Goal: Task Accomplishment & Management: Use online tool/utility

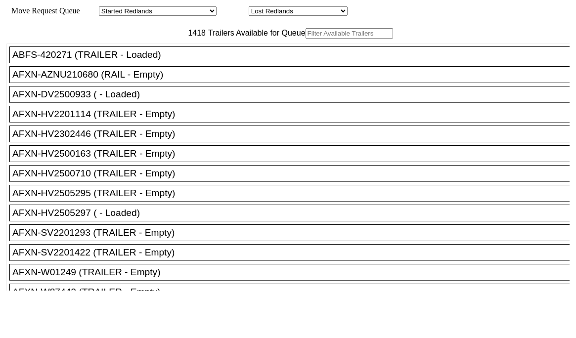
click at [305, 39] on input "text" at bounding box center [348, 33] width 87 height 10
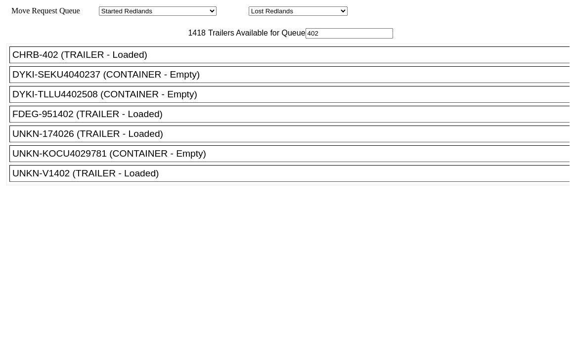
type input "402"
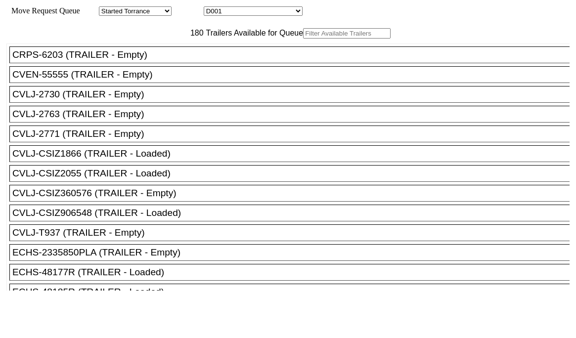
click at [136, 10] on select "Started Torrance Lost Torrance Appt Torrance Bobtail B112 OVERFLOW A B112 OVERF…" at bounding box center [135, 10] width 73 height 9
select select "111"
click at [107, 8] on select "Started Torrance Lost Torrance Appt Torrance Bobtail B112 OVERFLOW A B112 OVERF…" at bounding box center [135, 10] width 73 height 9
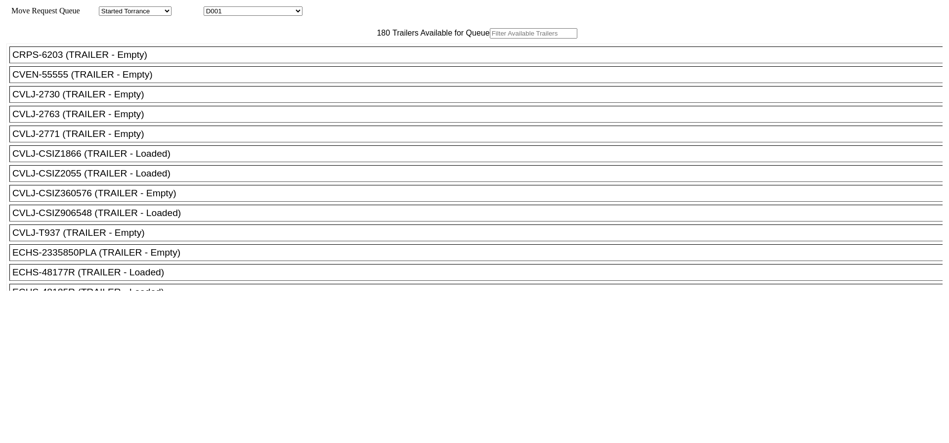
click at [289, 14] on select "D001 D002 D003 D004 D005 D006 D007 D008 D009 D010 D011 D012 D013 D014 D015 D016…" at bounding box center [253, 10] width 99 height 9
select select "3247"
click at [212, 8] on select "D001 D002 D003 D004 D005 D006 D007 D008 D009 D010 D011 D012 D013 D014 D015 D016…" at bounding box center [253, 10] width 99 height 9
click at [490, 39] on input "text" at bounding box center [533, 33] width 87 height 10
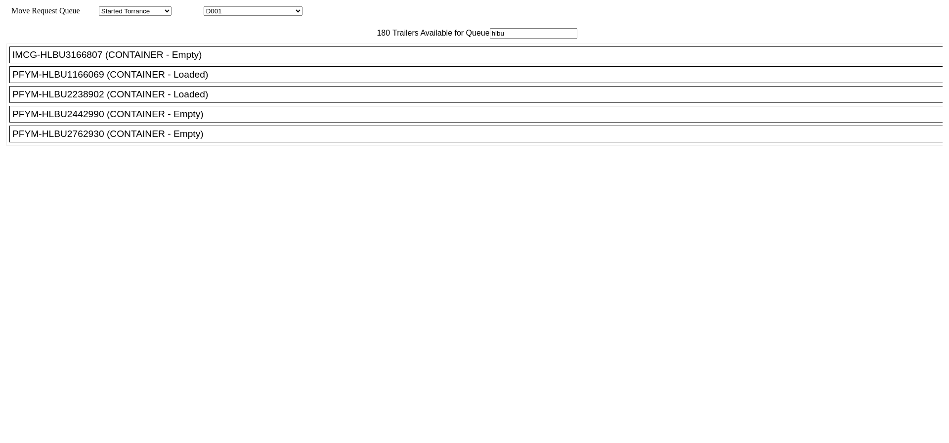
type input "hlbu"
click at [153, 100] on div "PFYM-HLBU2238902 (CONTAINER - Loaded)" at bounding box center [480, 94] width 936 height 11
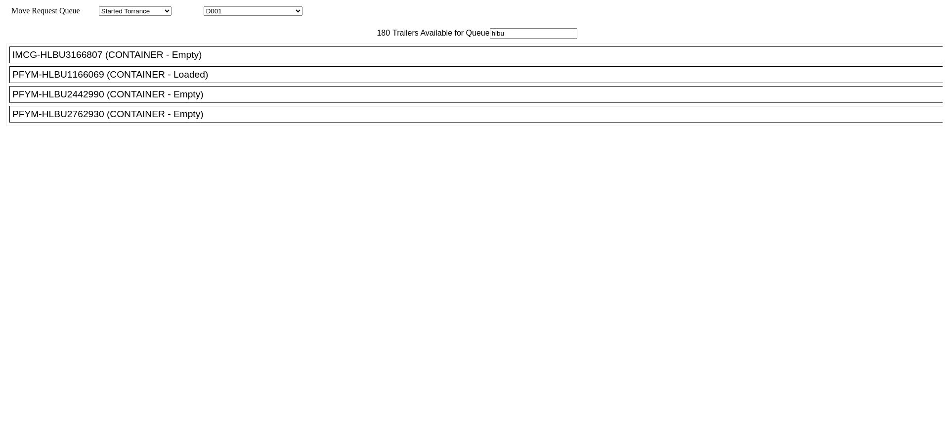
click at [598, 437] on html "Move Request Queue Area Started Torrance Lost Torrance Appt Torrance Bobtail B1…" at bounding box center [474, 423] width 949 height 846
click at [441, 382] on div "180 Trailers Available for Queue hlbu CRPS-6203 (TRAILER - Empty) CVEN-55555 (T…" at bounding box center [474, 205] width 936 height 354
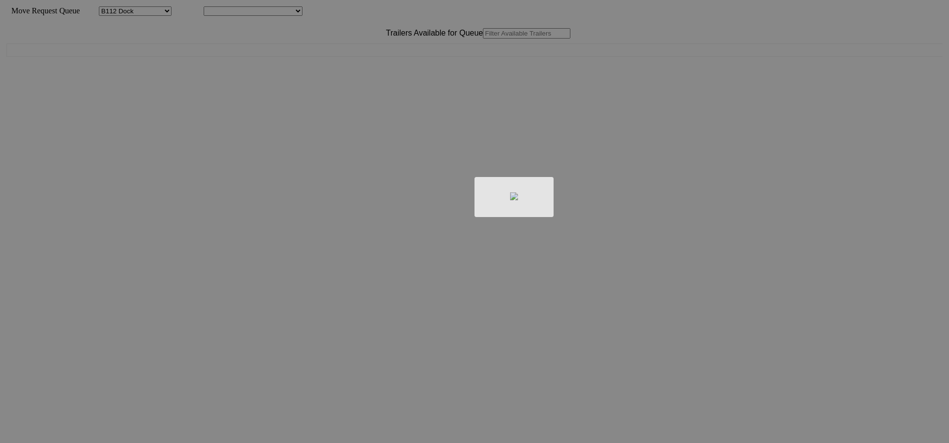
select select "121"
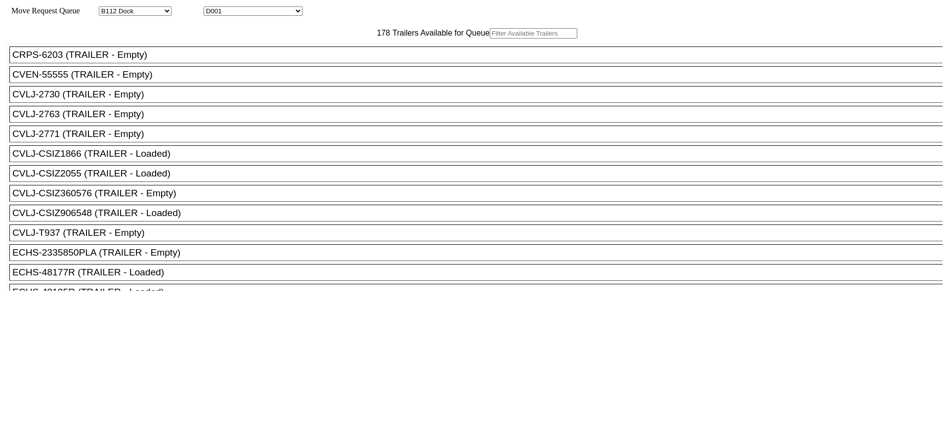
click at [271, 10] on select "D001 D002 D003 D004 D005 D006 D007 D008 D009 D010 D011 D012 D013 D014 D015 D016…" at bounding box center [253, 10] width 99 height 9
select select "3247"
click at [212, 8] on select "D001 D002 D003 D004 D005 D006 D007 D008 D009 D010 D011 D012 D013 D014 D015 D016…" at bounding box center [253, 10] width 99 height 9
